Goal: Task Accomplishment & Management: Manage account settings

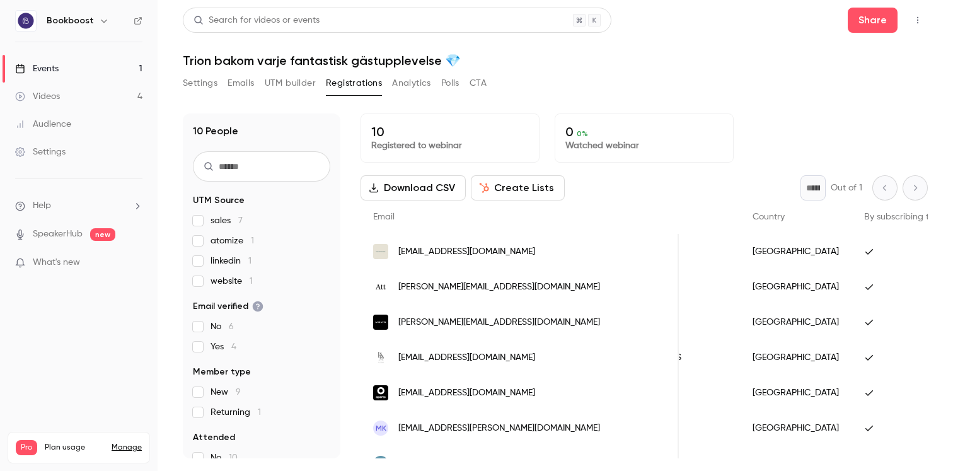
scroll to position [0, 531]
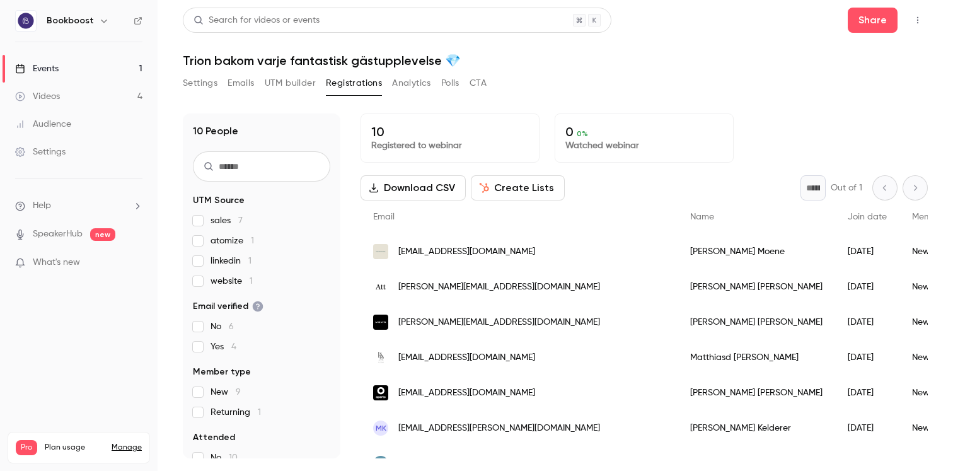
click at [283, 79] on button "UTM builder" at bounding box center [290, 83] width 51 height 20
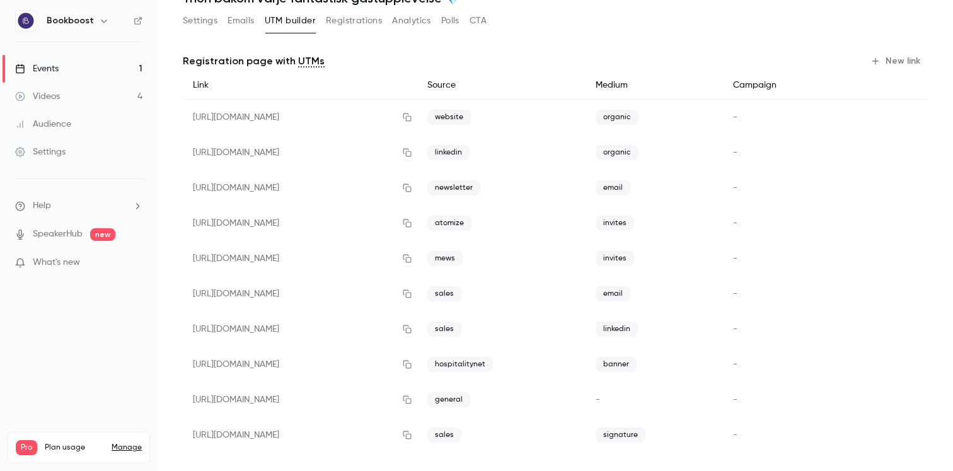
scroll to position [68, 0]
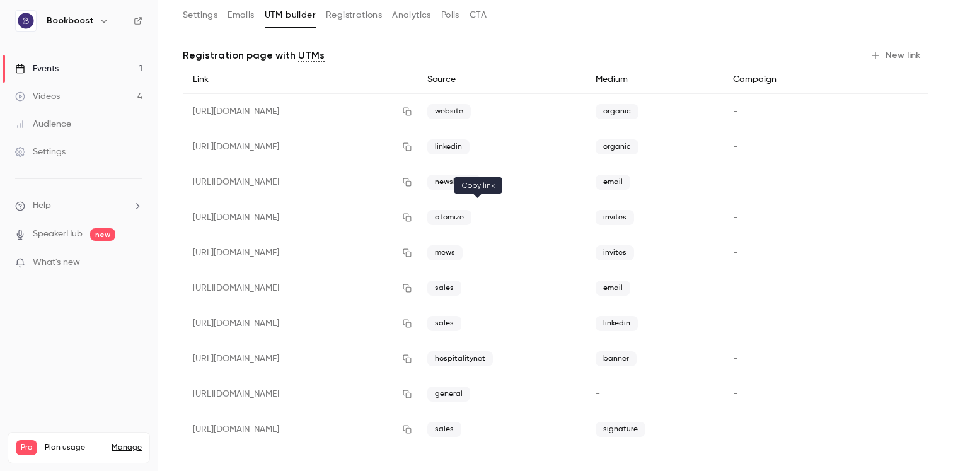
click at [411, 216] on icon "button" at bounding box center [407, 218] width 8 height 8
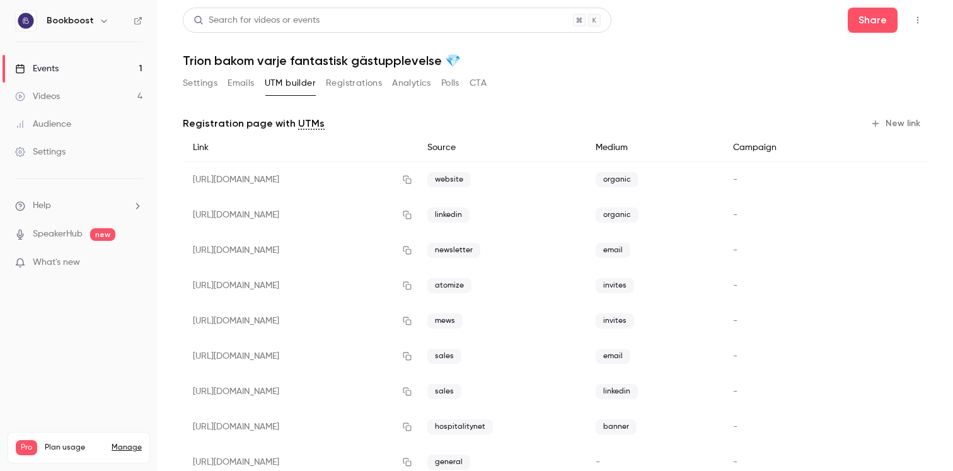
click at [359, 82] on button "Registrations" at bounding box center [354, 83] width 56 height 20
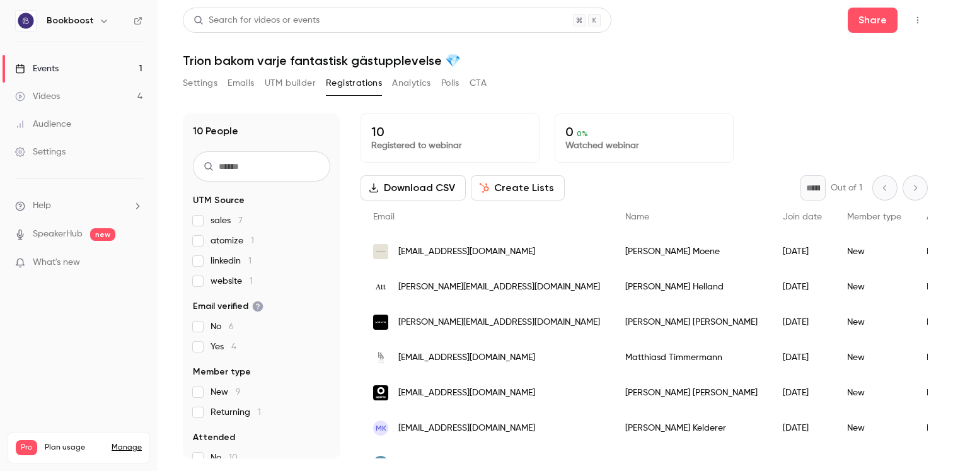
click at [197, 84] on button "Settings" at bounding box center [200, 83] width 35 height 20
